Goal: Navigation & Orientation: Find specific page/section

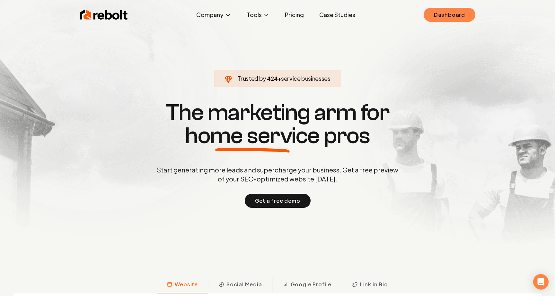
click at [466, 19] on link "Dashboard" at bounding box center [450, 15] width 52 height 14
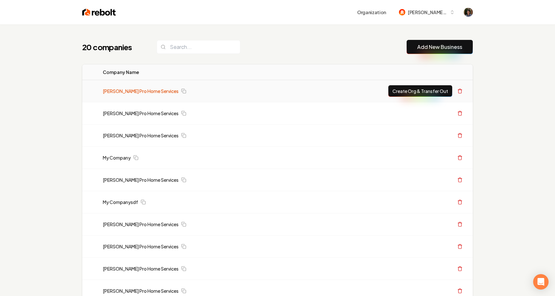
click at [150, 91] on link "[PERSON_NAME] Pro Home Services" at bounding box center [141, 91] width 76 height 6
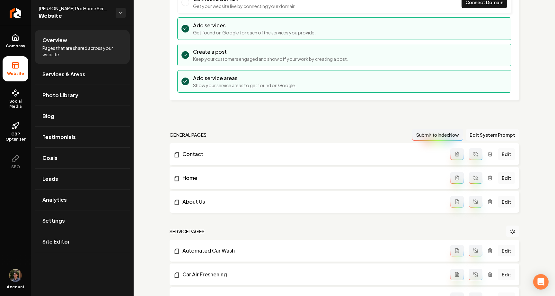
scroll to position [76, 0]
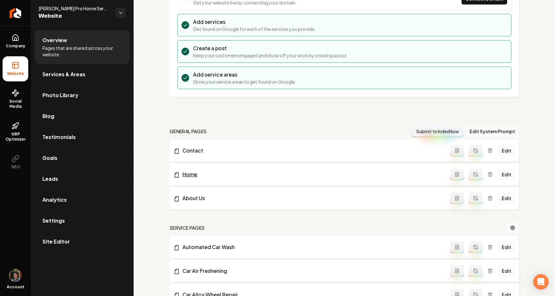
click at [191, 176] on link "Home" at bounding box center [312, 174] width 277 height 8
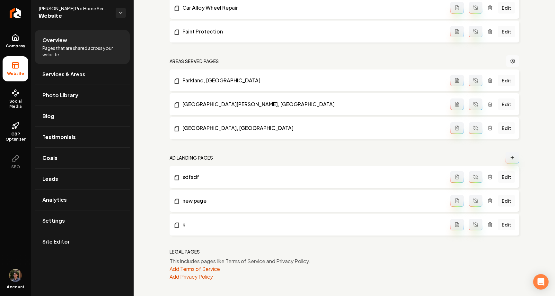
click at [184, 223] on link "k" at bounding box center [312, 224] width 277 height 8
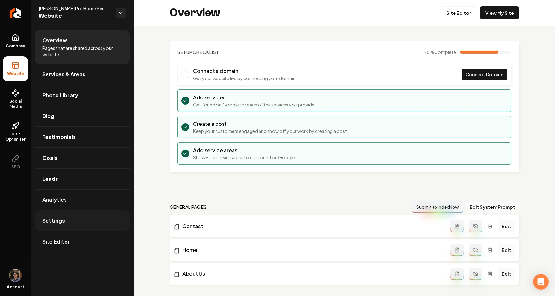
click at [80, 221] on link "Settings" at bounding box center [82, 220] width 95 height 21
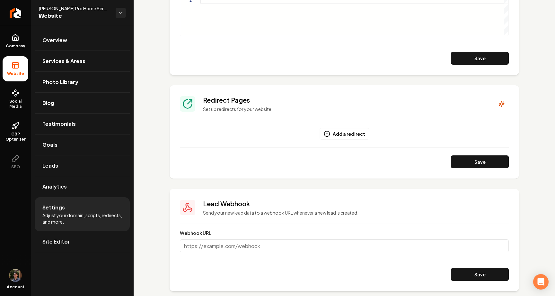
scroll to position [410, 0]
